Goal: Find specific page/section: Find specific page/section

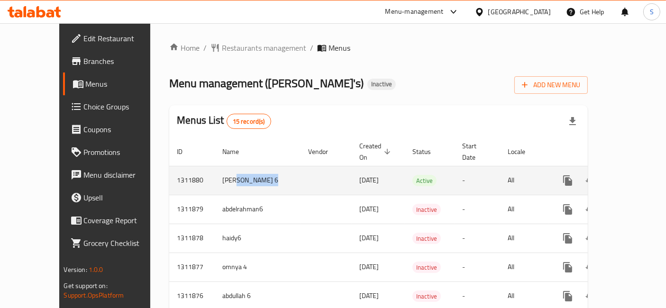
drag, startPoint x: 248, startPoint y: 169, endPoint x: 198, endPoint y: 172, distance: 49.4
click at [198, 172] on tr "1311880 Mohamed 6 15/09/2025 Active - All" at bounding box center [412, 180] width 486 height 29
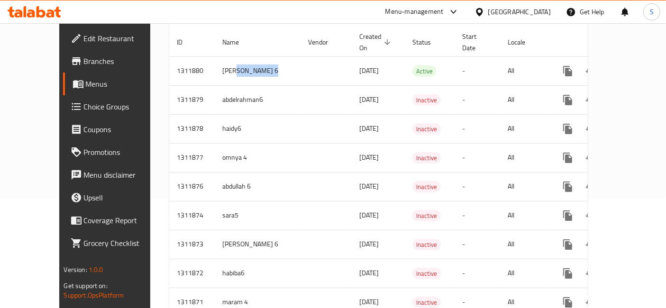
scroll to position [306, 0]
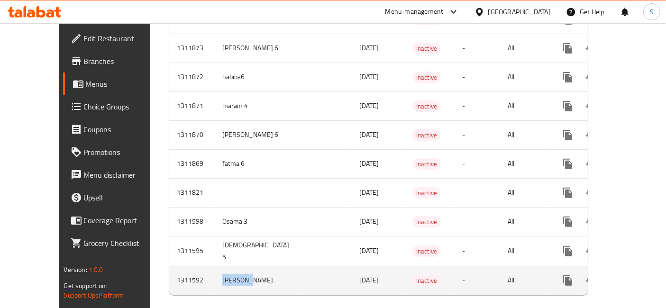
drag, startPoint x: 171, startPoint y: 267, endPoint x: 230, endPoint y: 268, distance: 59.3
click at [230, 268] on tr "1311592 Yousef E 14/09/2025 Inactive - All" at bounding box center [412, 280] width 486 height 29
click at [230, 268] on td "[PERSON_NAME]" at bounding box center [258, 280] width 86 height 29
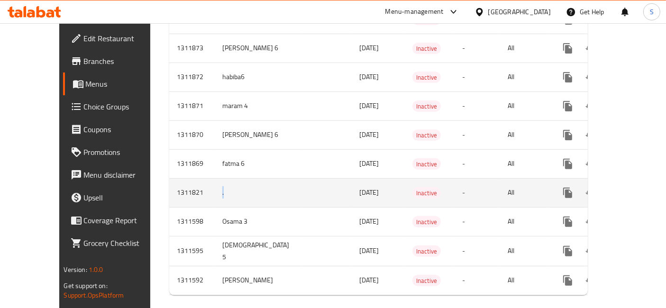
drag, startPoint x: 187, startPoint y: 178, endPoint x: 174, endPoint y: 182, distance: 14.0
click at [174, 182] on tr "1311821 . 15/09/2025 Inactive - All" at bounding box center [412, 192] width 486 height 29
click at [242, 190] on td "." at bounding box center [258, 192] width 86 height 29
drag, startPoint x: 343, startPoint y: 194, endPoint x: 297, endPoint y: 191, distance: 46.6
click at [352, 191] on td "[DATE]" at bounding box center [378, 192] width 53 height 29
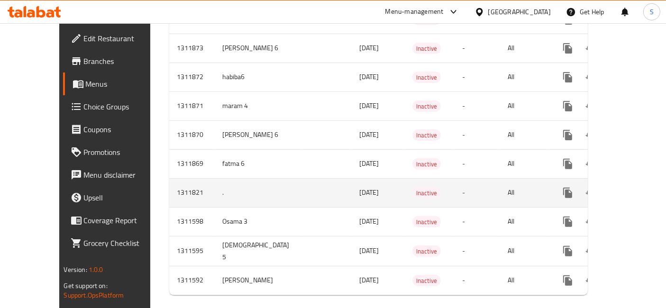
click at [631, 187] on icon "enhanced table" at bounding box center [636, 192] width 11 height 11
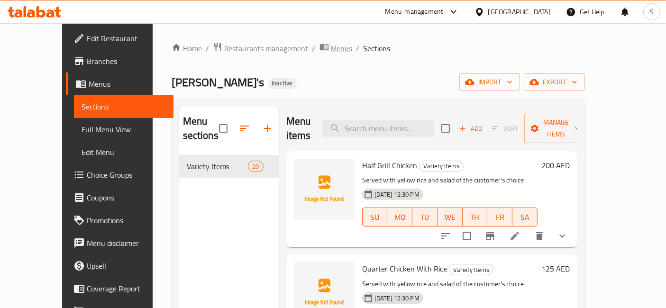
click at [331, 48] on span "Menus" at bounding box center [342, 48] width 22 height 11
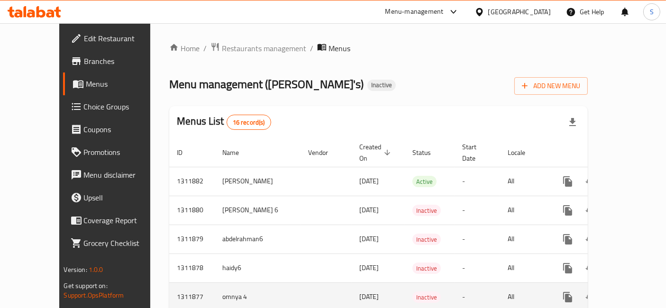
scroll to position [336, 0]
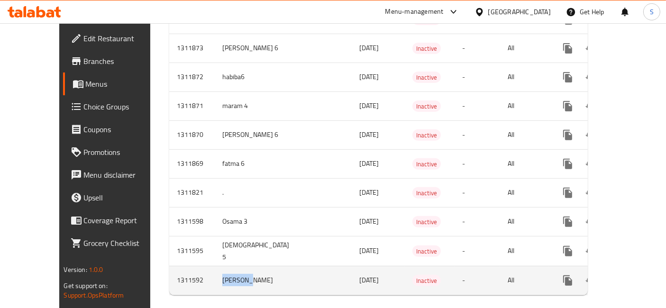
drag, startPoint x: 173, startPoint y: 270, endPoint x: 446, endPoint y: 269, distance: 273.2
click at [248, 269] on tr "1311592 Yousef E 14/09/2025 Inactive - All" at bounding box center [412, 280] width 486 height 29
click at [631, 275] on icon "enhanced table" at bounding box center [636, 280] width 11 height 11
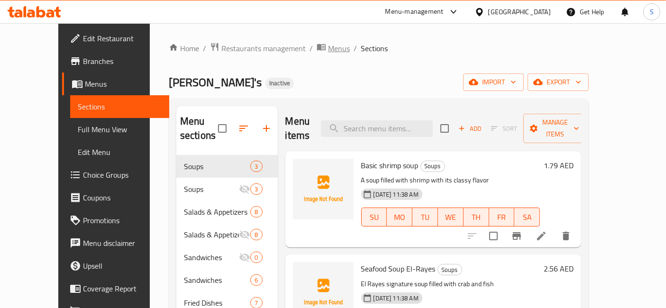
click at [328, 49] on span "Menus" at bounding box center [339, 48] width 22 height 11
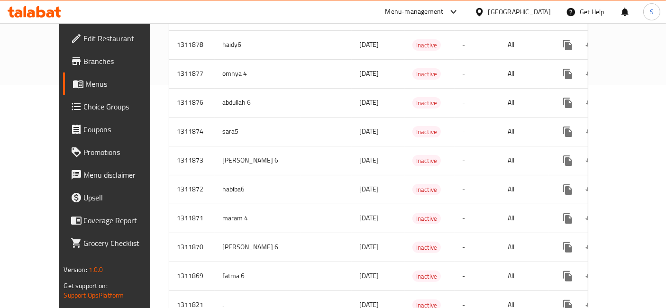
scroll to position [316, 0]
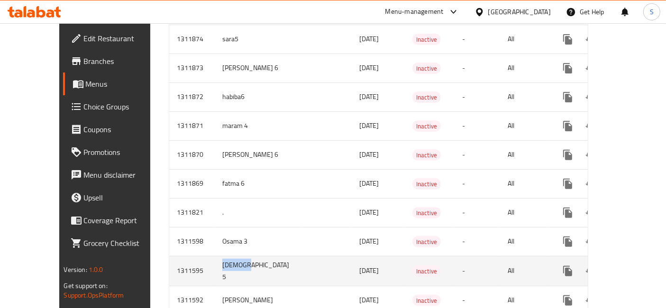
drag, startPoint x: 220, startPoint y: 255, endPoint x: 179, endPoint y: 257, distance: 40.4
click at [215, 257] on td "Adham 5" at bounding box center [258, 271] width 86 height 30
click at [631, 266] on link "enhanced table" at bounding box center [636, 271] width 23 height 23
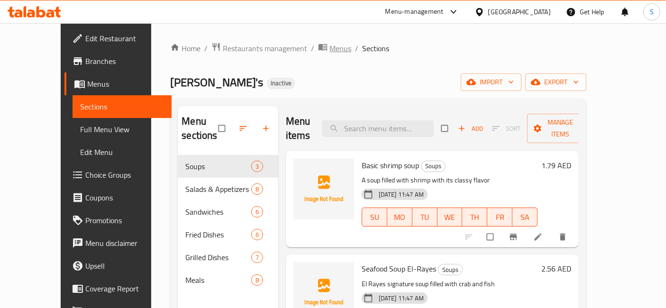
click at [330, 49] on span "Menus" at bounding box center [341, 48] width 22 height 11
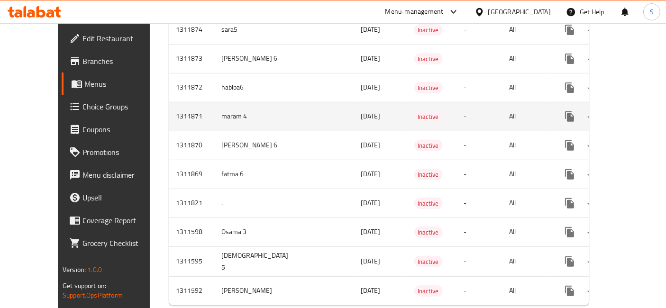
scroll to position [364, 0]
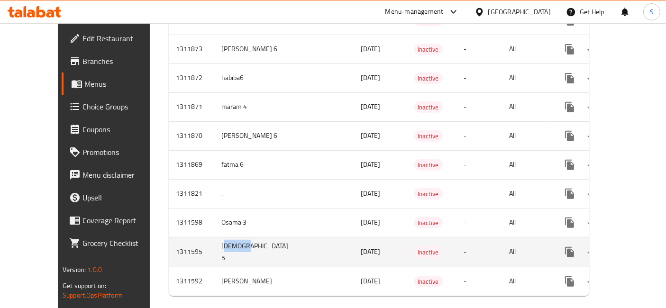
click at [231, 237] on td "[DEMOGRAPHIC_DATA] 5" at bounding box center [258, 252] width 88 height 30
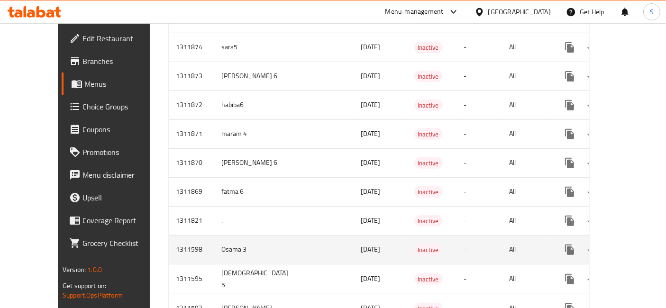
scroll to position [391, 0]
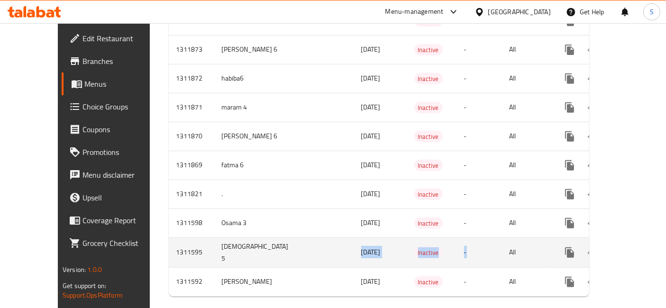
drag, startPoint x: 284, startPoint y: 238, endPoint x: 469, endPoint y: 236, distance: 185.0
click at [469, 238] on tr "1311595 Adham 5 [DATE] Inactive - All" at bounding box center [413, 253] width 489 height 30
click at [633, 247] on icon "enhanced table" at bounding box center [638, 252] width 11 height 11
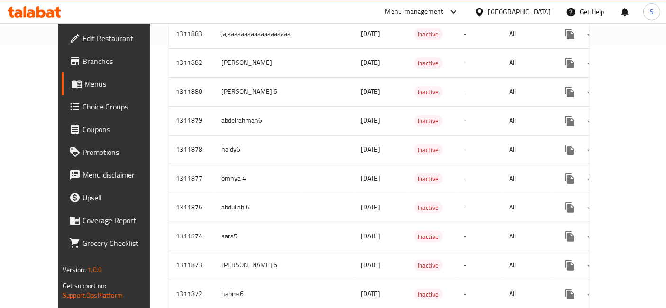
scroll to position [449, 0]
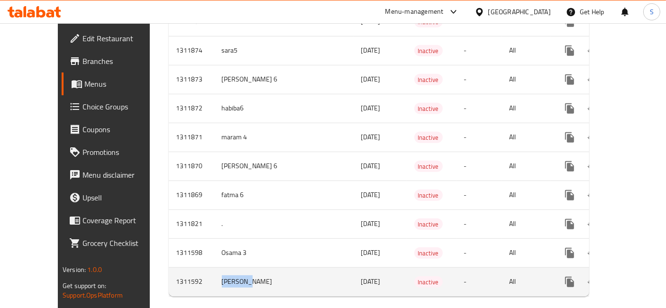
drag, startPoint x: 166, startPoint y: 267, endPoint x: 238, endPoint y: 267, distance: 71.6
click at [242, 268] on tr "1311592 Yousef E 14/09/2025 Inactive - All" at bounding box center [413, 282] width 489 height 29
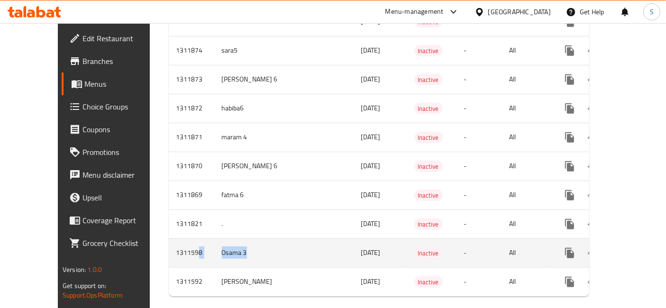
click at [244, 251] on tr "1311598 Osama 3 14/09/2025 Inactive - All" at bounding box center [413, 253] width 489 height 29
click at [244, 251] on td "Osama 3" at bounding box center [258, 253] width 88 height 29
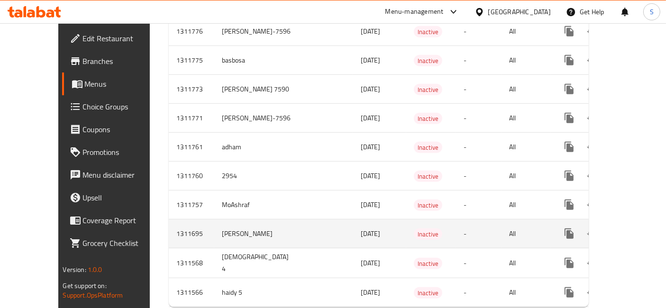
scroll to position [425, 0]
drag, startPoint x: 296, startPoint y: 215, endPoint x: 288, endPoint y: 214, distance: 8.7
click at [288, 219] on tr "1311695 kylie [DATE] Inactive - All" at bounding box center [413, 233] width 488 height 29
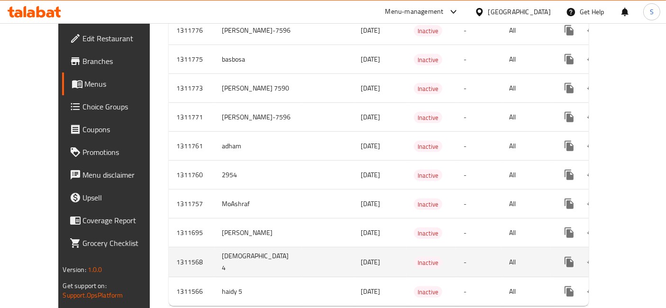
drag, startPoint x: 333, startPoint y: 243, endPoint x: 293, endPoint y: 243, distance: 39.8
click at [293, 248] on tr "1311568 Adham 4 [DATE] Inactive - All" at bounding box center [413, 263] width 488 height 30
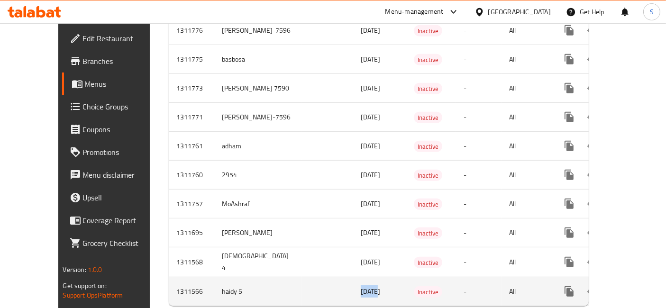
drag, startPoint x: 302, startPoint y: 270, endPoint x: 282, endPoint y: 268, distance: 20.1
click at [282, 277] on tr "1311566 haidy 5 [DATE] Inactive - All" at bounding box center [413, 291] width 488 height 29
click at [302, 277] on td "enhanced table" at bounding box center [327, 291] width 51 height 29
drag, startPoint x: 282, startPoint y: 268, endPoint x: 323, endPoint y: 273, distance: 41.1
click at [323, 277] on tr "1311566 haidy 5 [DATE] Inactive - All" at bounding box center [413, 291] width 488 height 29
